Goal: Task Accomplishment & Management: Manage account settings

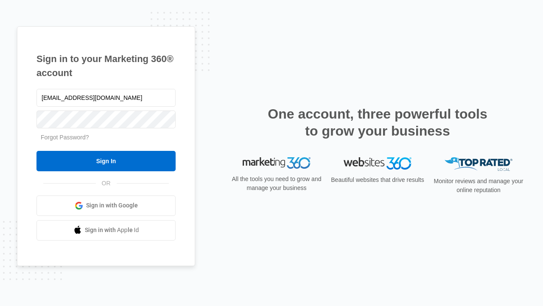
type input "[EMAIL_ADDRESS][DOMAIN_NAME]"
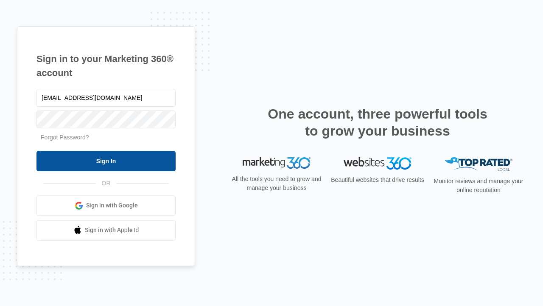
click at [106, 160] on input "Sign In" at bounding box center [106, 161] width 139 height 20
